Goal: Browse casually: Explore the website without a specific task or goal

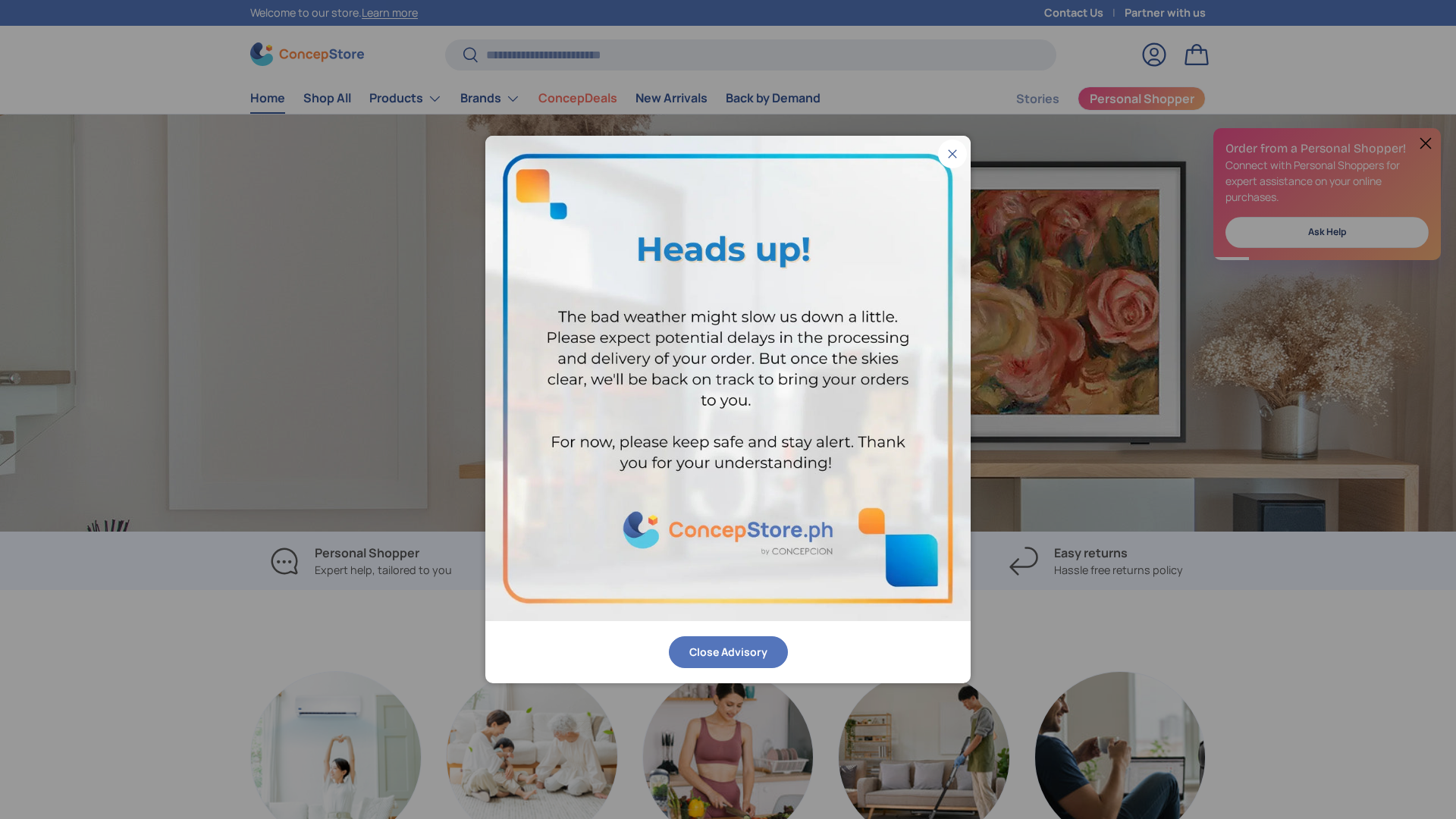
scroll to position [0, 2911]
